Goal: Task Accomplishment & Management: Manage account settings

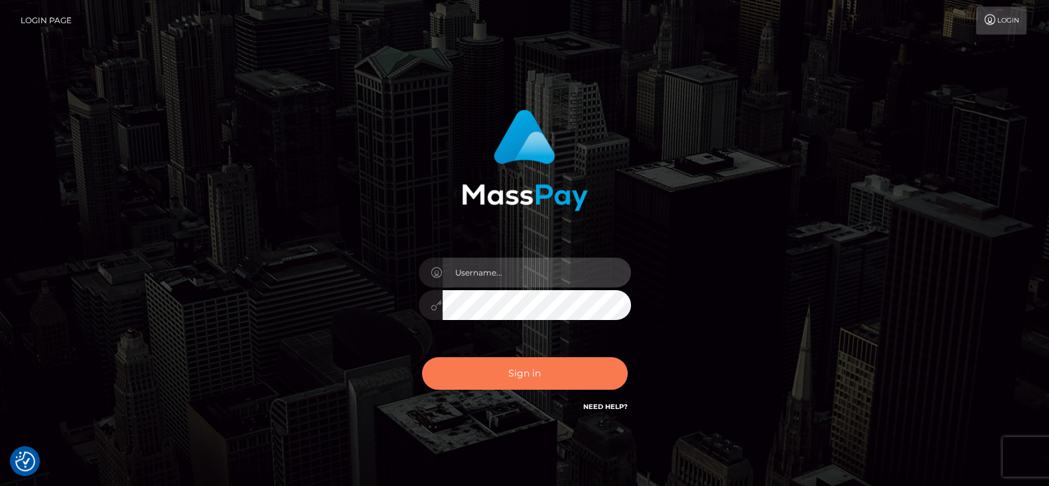
type input "fr.es"
click at [538, 381] on button "Sign in" at bounding box center [525, 373] width 206 height 33
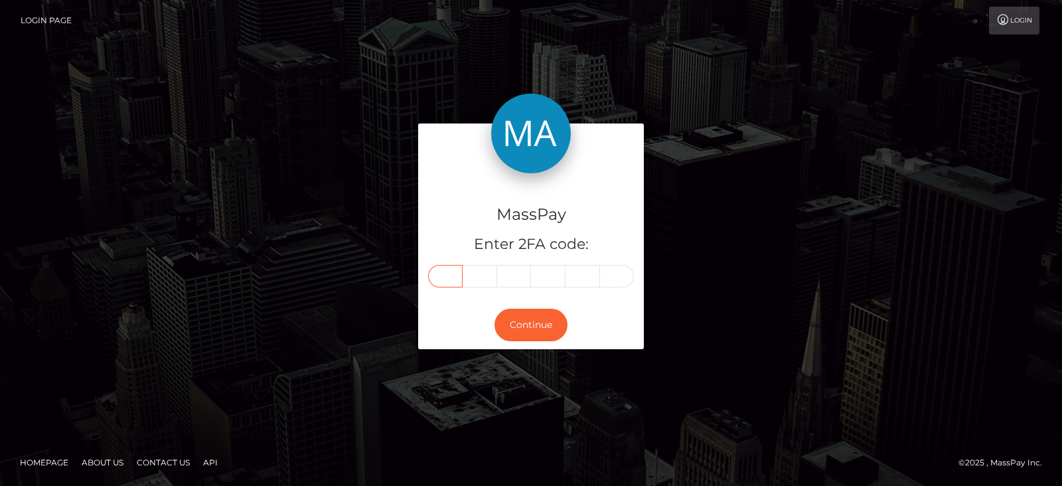
click at [449, 283] on input "text" at bounding box center [445, 276] width 35 height 23
paste input "2"
type input "2"
type input "1"
type input "3"
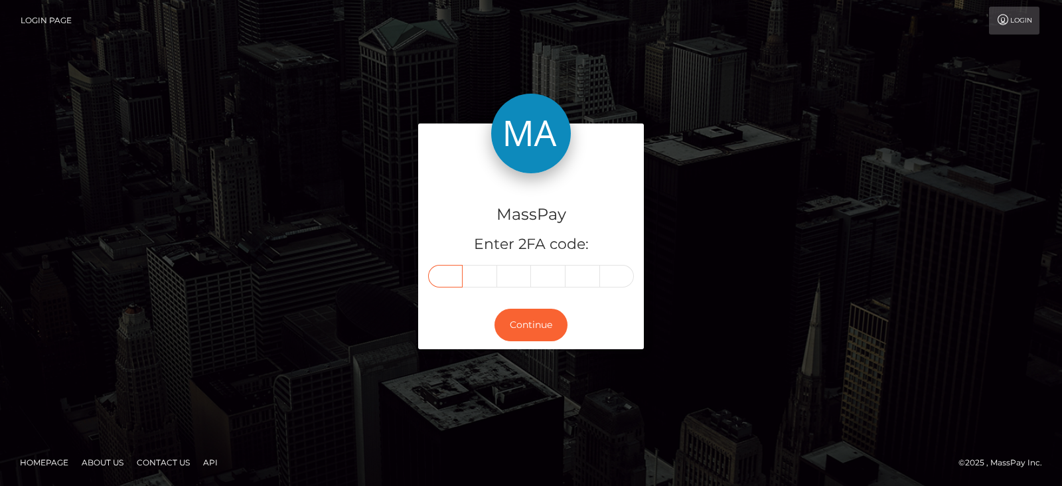
type input "7"
type input "9"
type input "7"
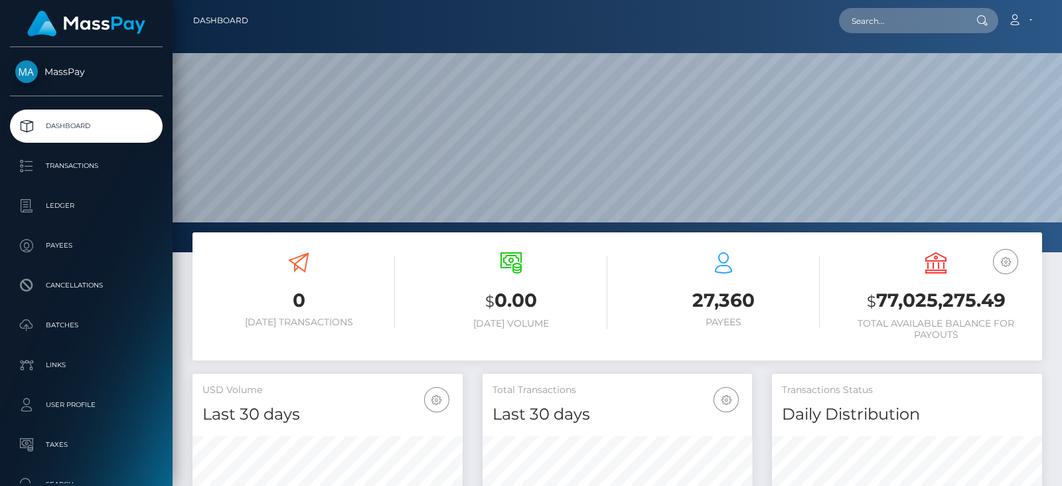
scroll to position [235, 269]
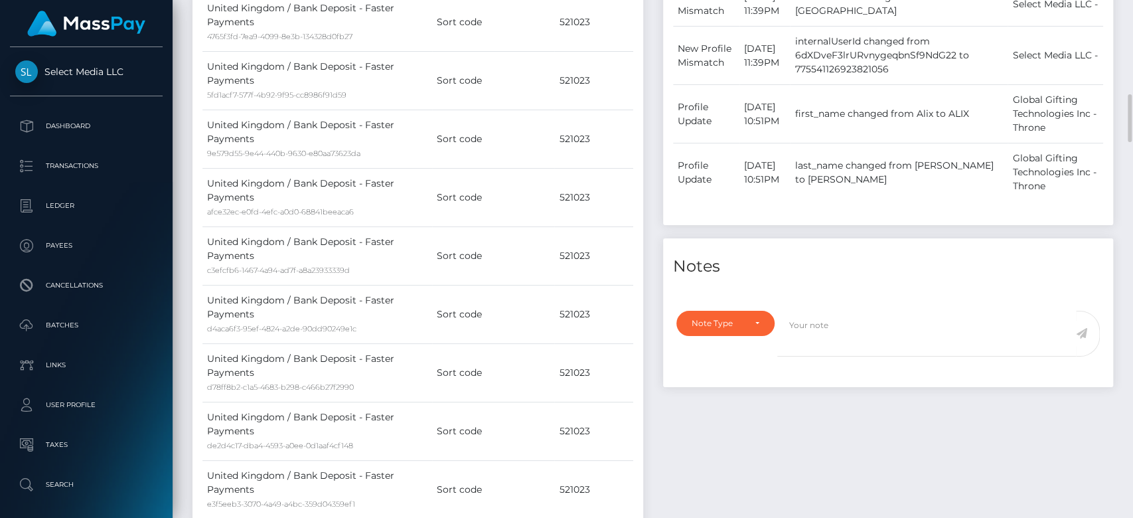
scroll to position [159, 293]
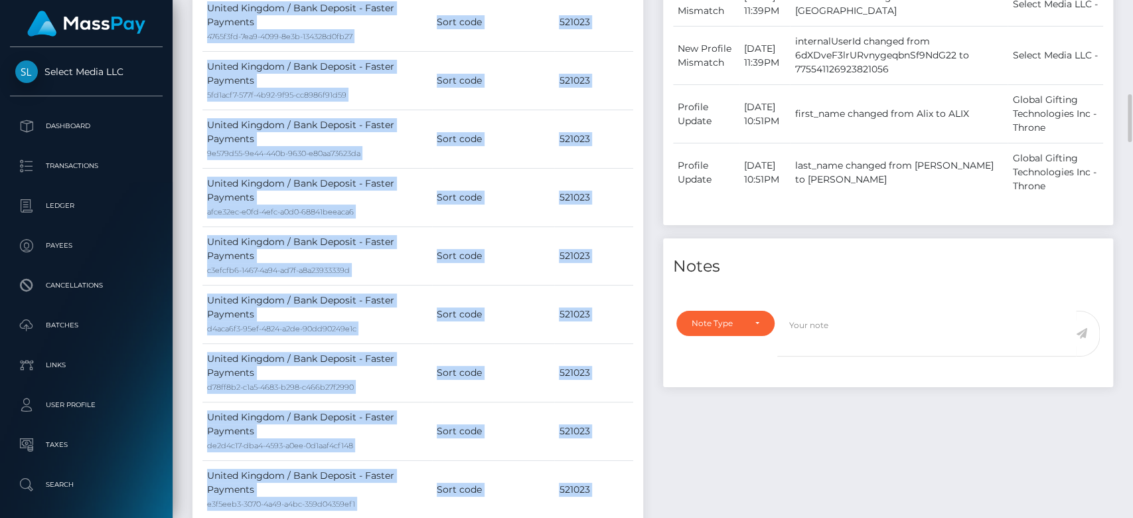
drag, startPoint x: 0, startPoint y: 0, endPoint x: 652, endPoint y: 295, distance: 715.7
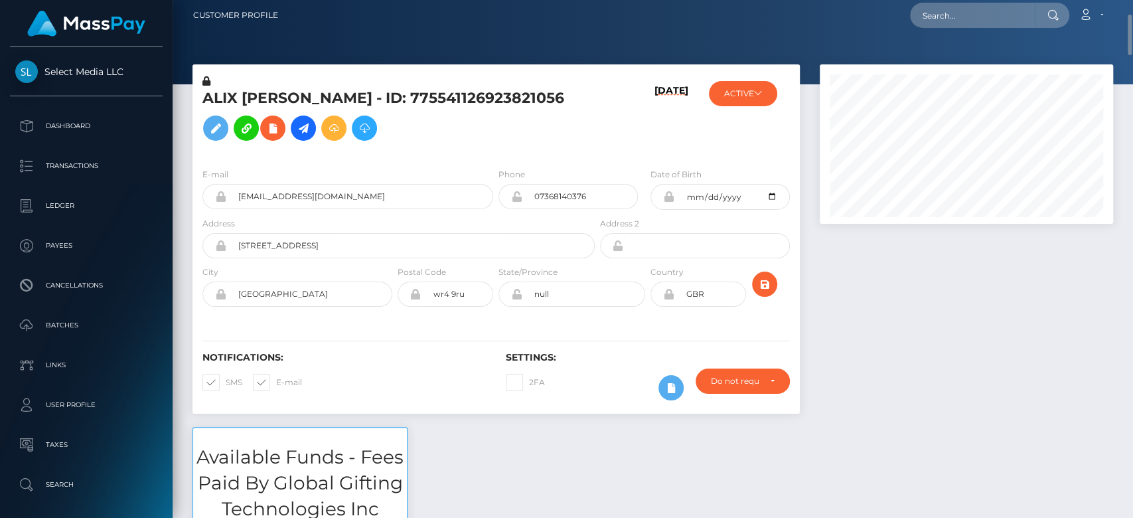
scroll to position [0, 0]
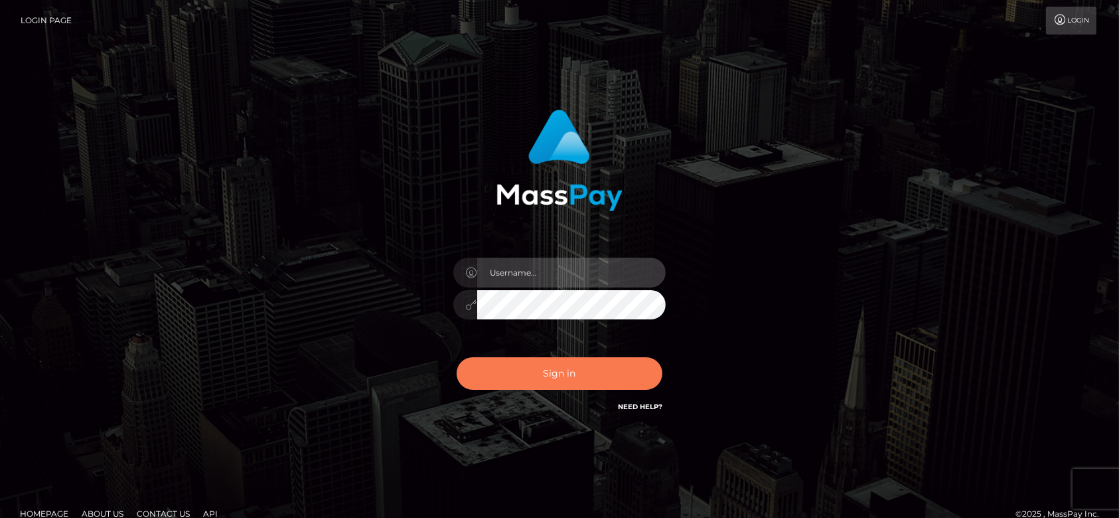
type input "[DOMAIN_NAME]"
click at [535, 369] on button "Sign in" at bounding box center [560, 373] width 206 height 33
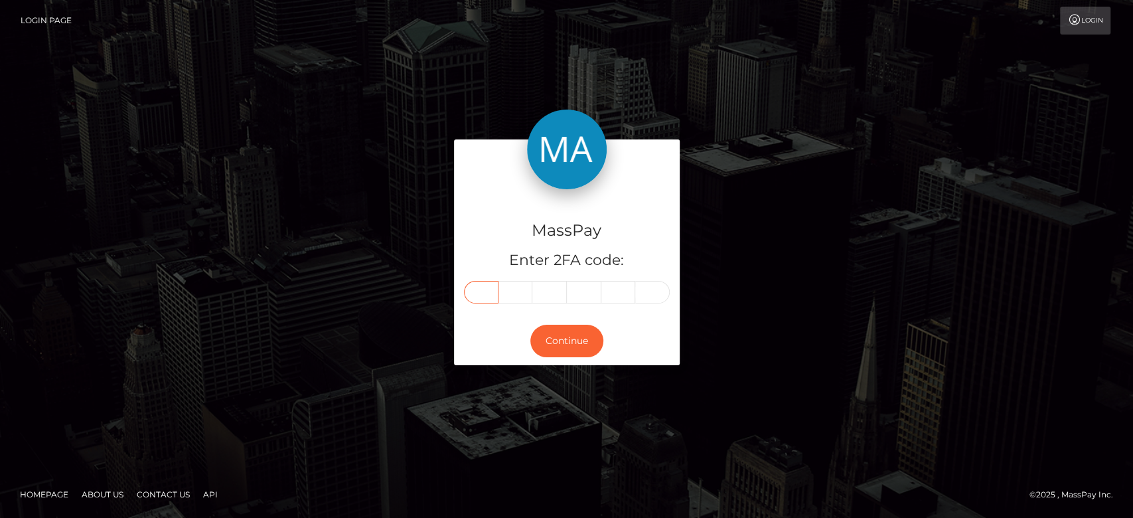
click at [472, 289] on input "text" at bounding box center [481, 292] width 35 height 23
paste input "6"
type input "6"
type input "7"
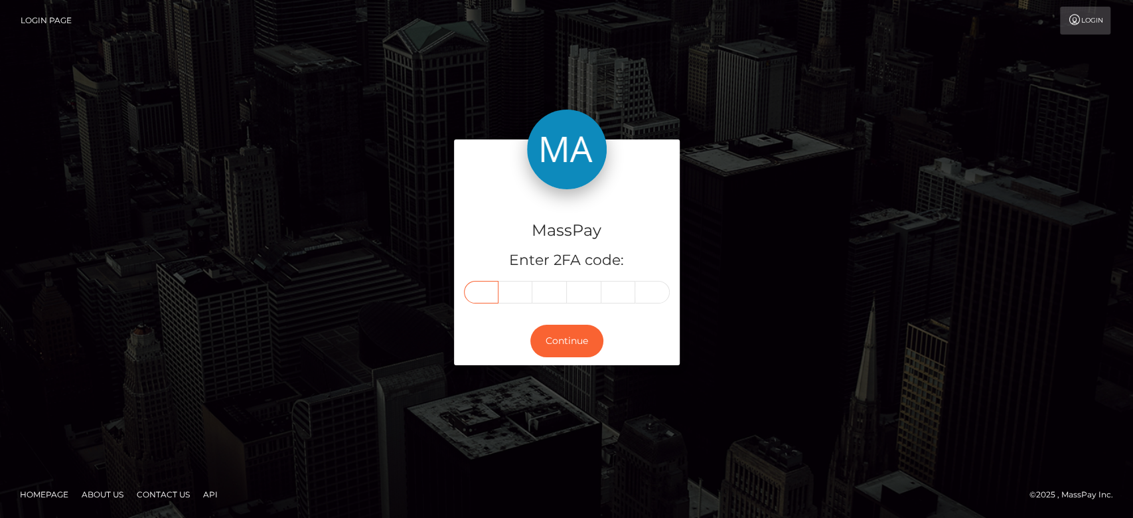
type input "9"
type input "8"
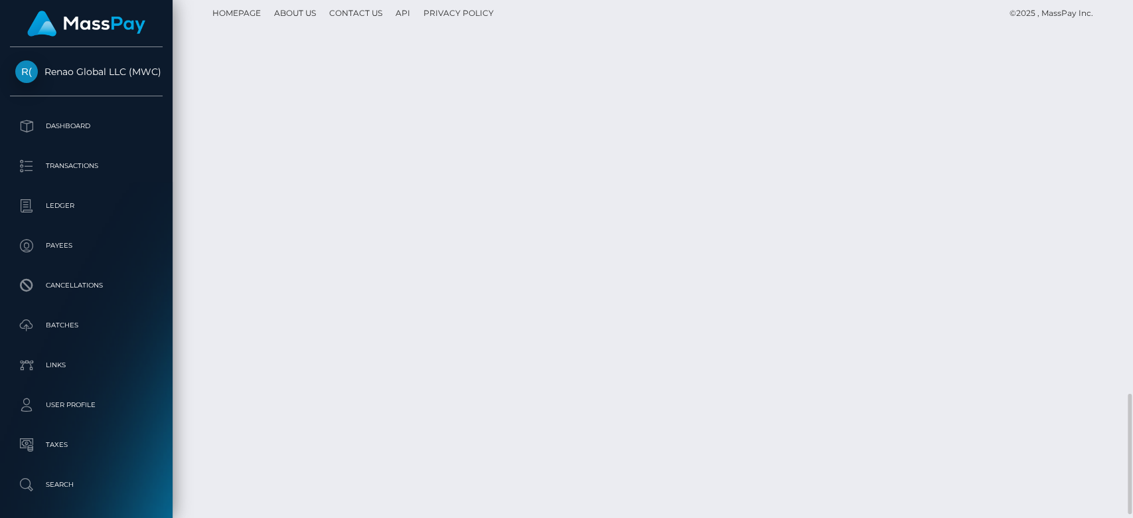
scroll to position [1706, 0]
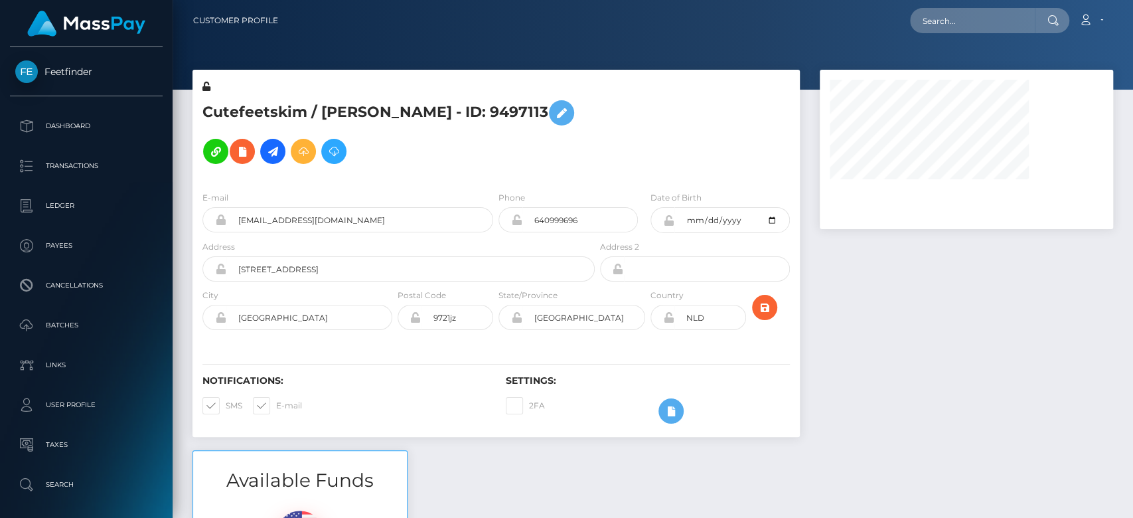
click at [1116, 392] on div at bounding box center [966, 260] width 313 height 380
click at [978, 351] on div at bounding box center [966, 260] width 313 height 380
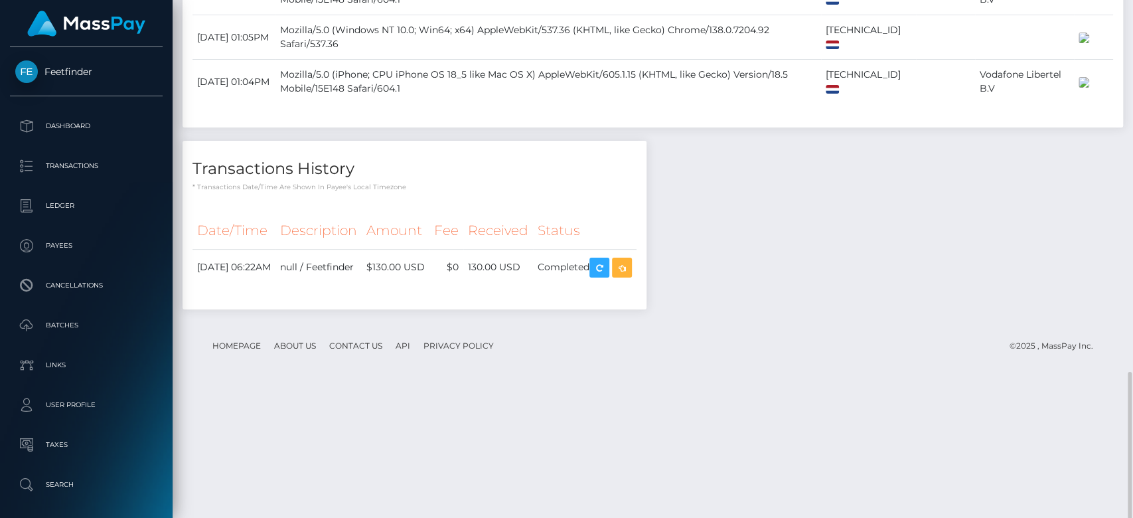
scroll to position [1304, 0]
